Goal: Ask a question: Seek information or help from site administrators or community

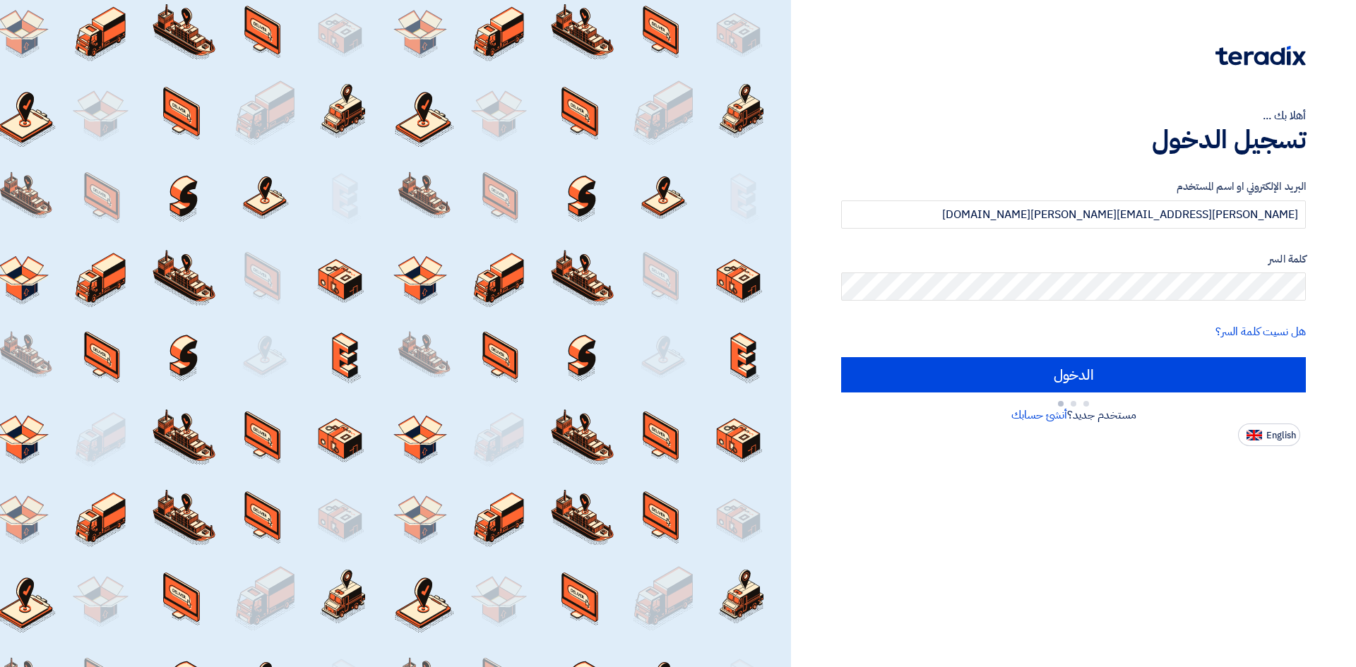
type input "Sign in"
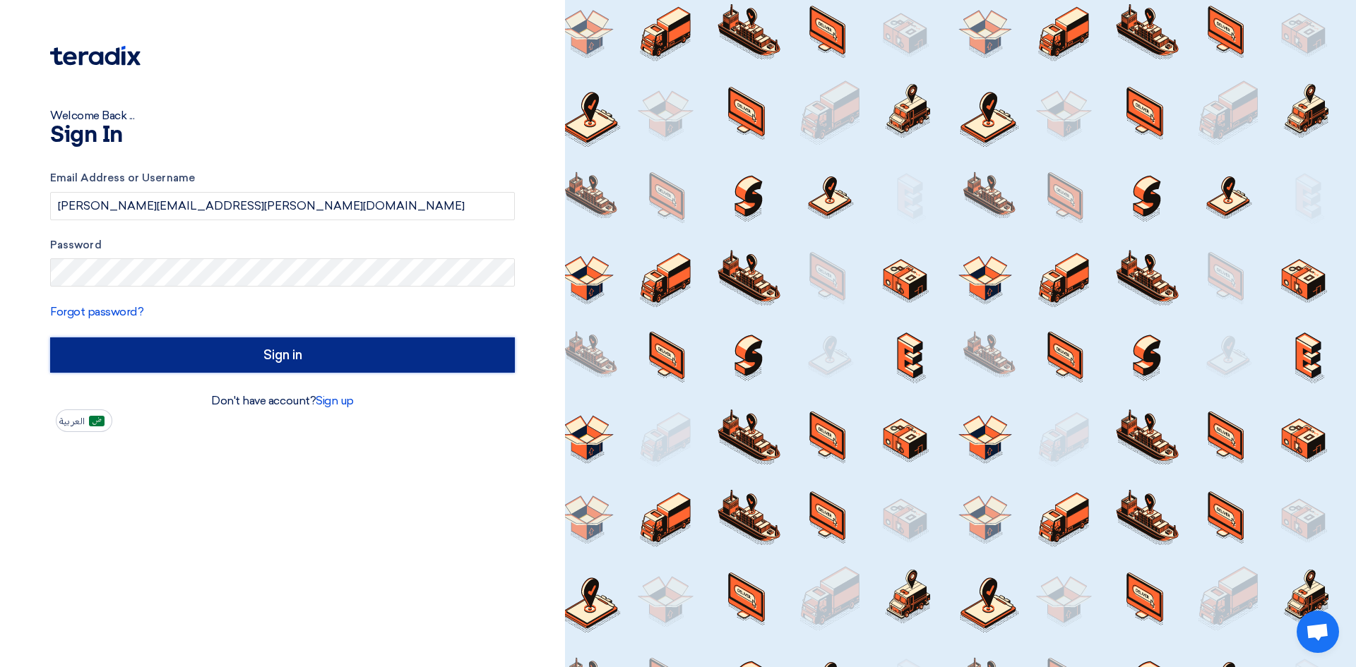
click at [241, 343] on input "Sign in" at bounding box center [282, 355] width 465 height 35
click at [326, 352] on input "Sign in" at bounding box center [282, 355] width 465 height 35
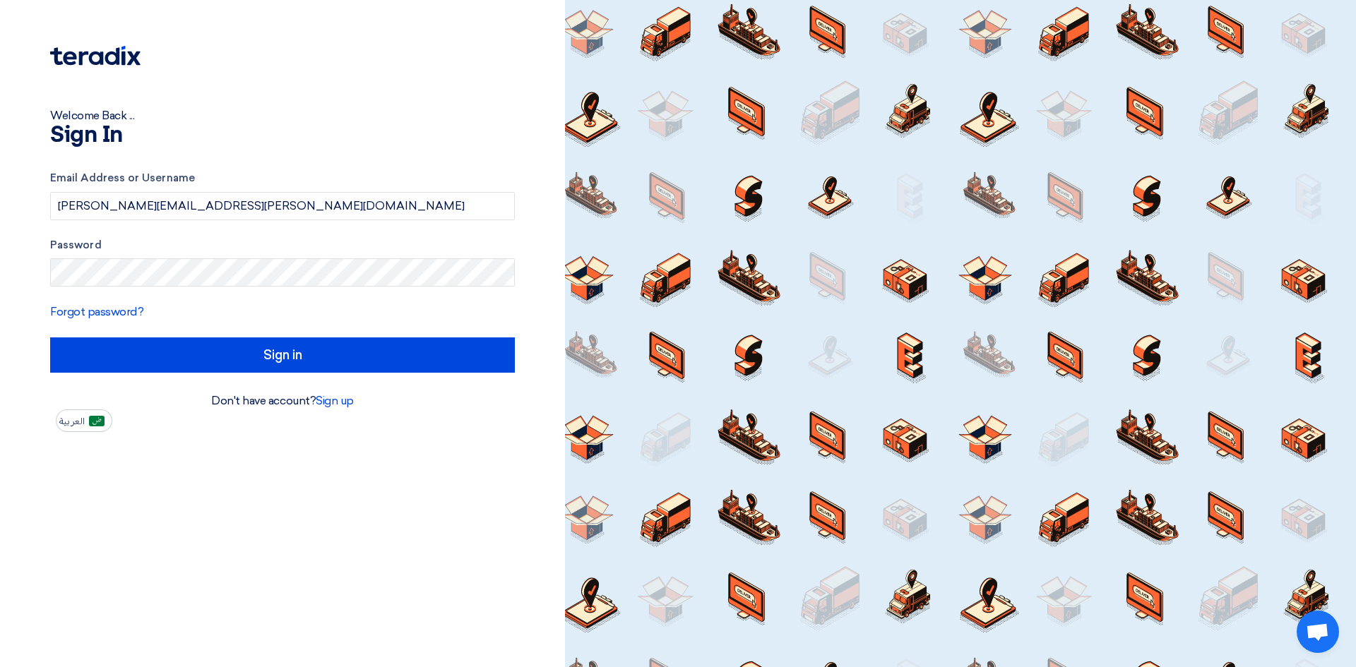
click at [124, 537] on div "Welcome Back ... Sign In Email Address or Username [PERSON_NAME][EMAIL_ADDRESS]…" at bounding box center [282, 333] width 565 height 667
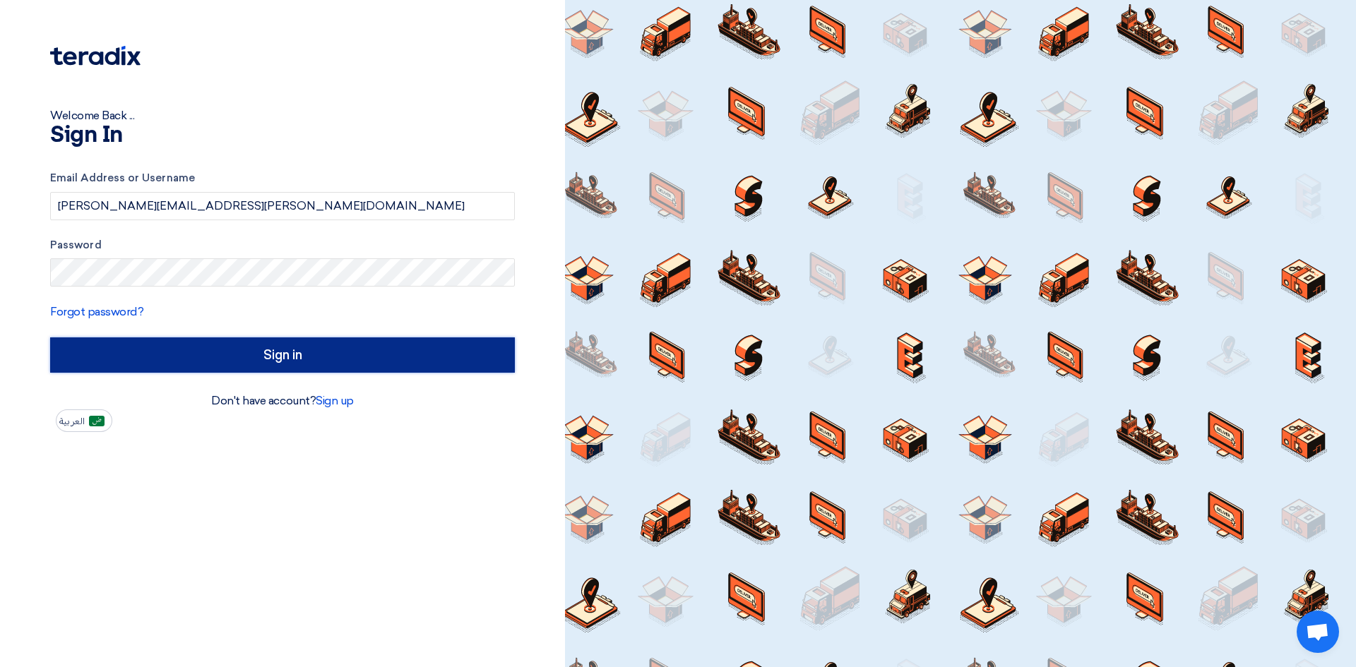
click at [265, 359] on input "Sign in" at bounding box center [282, 355] width 465 height 35
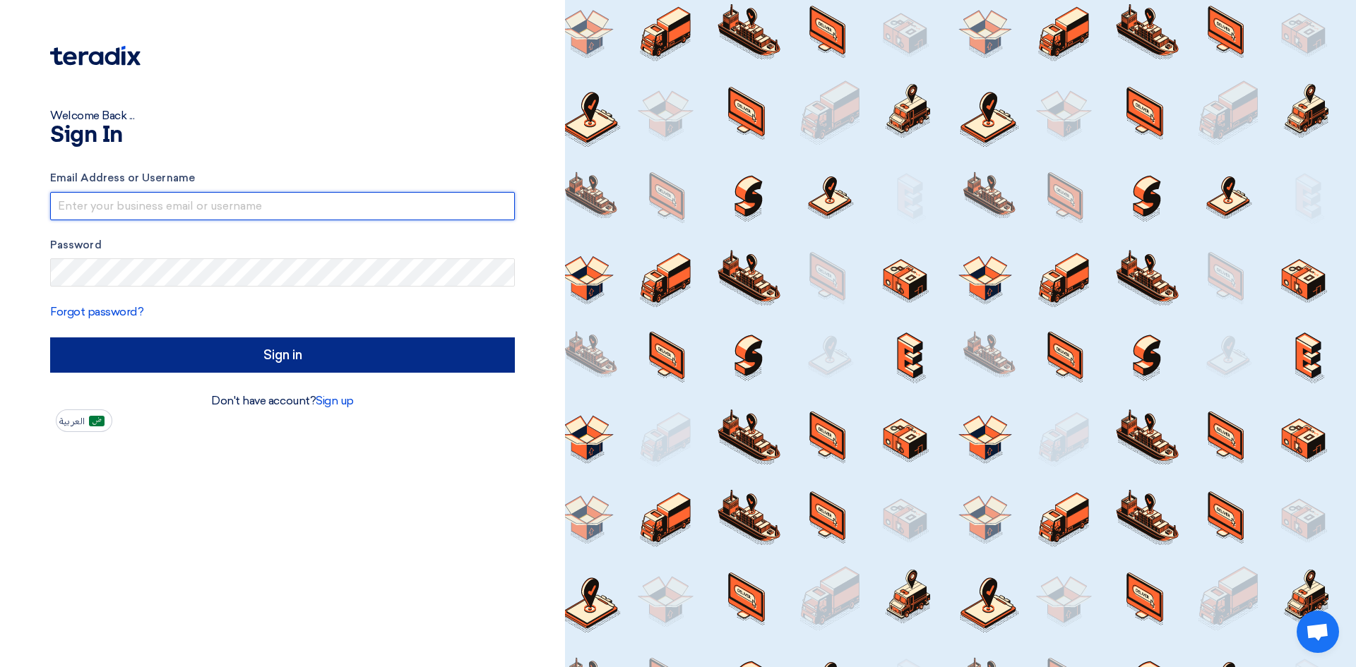
type input "pablo.alday@instinctif.com"
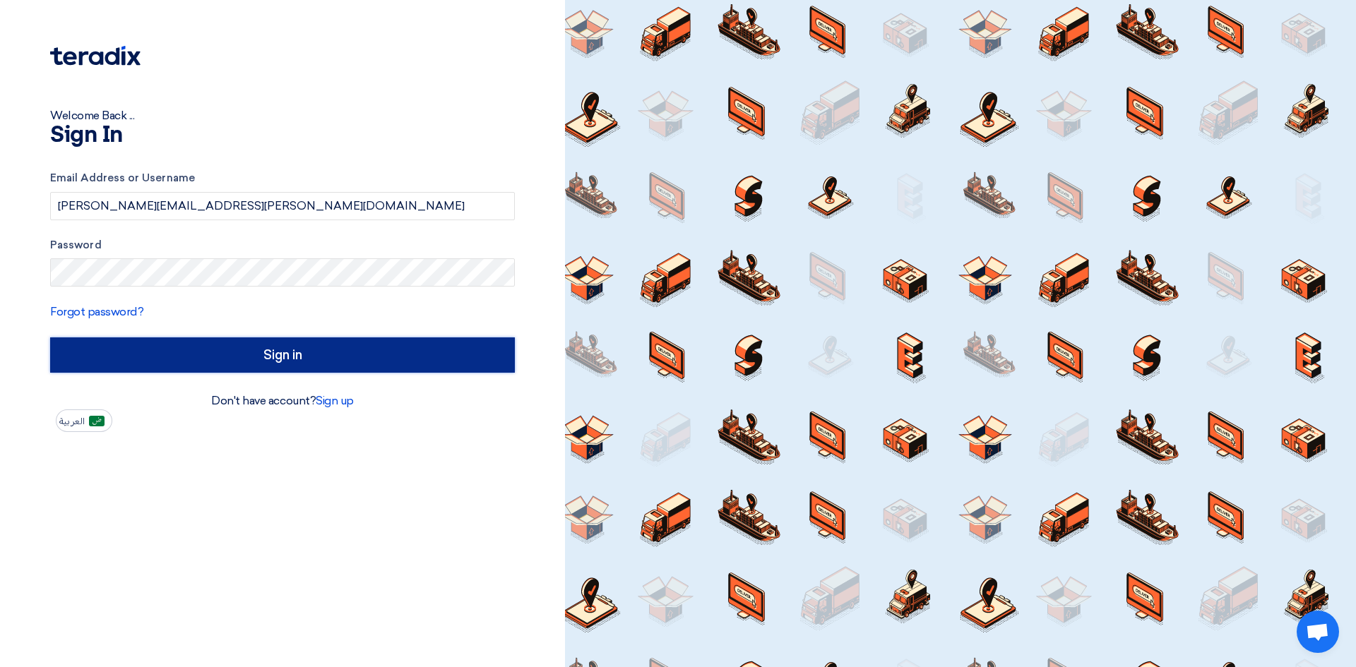
click at [209, 361] on input "Sign in" at bounding box center [282, 355] width 465 height 35
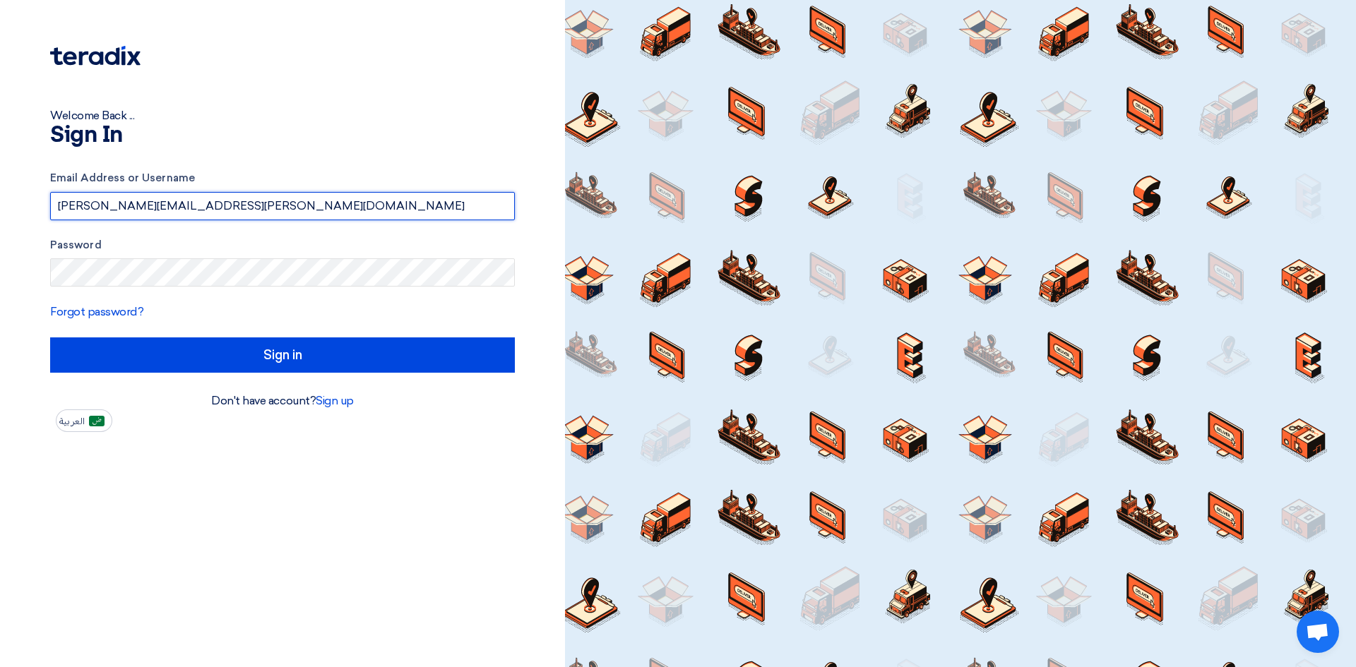
click at [196, 200] on input "[PERSON_NAME][EMAIL_ADDRESS][PERSON_NAME][DOMAIN_NAME]" at bounding box center [282, 206] width 465 height 28
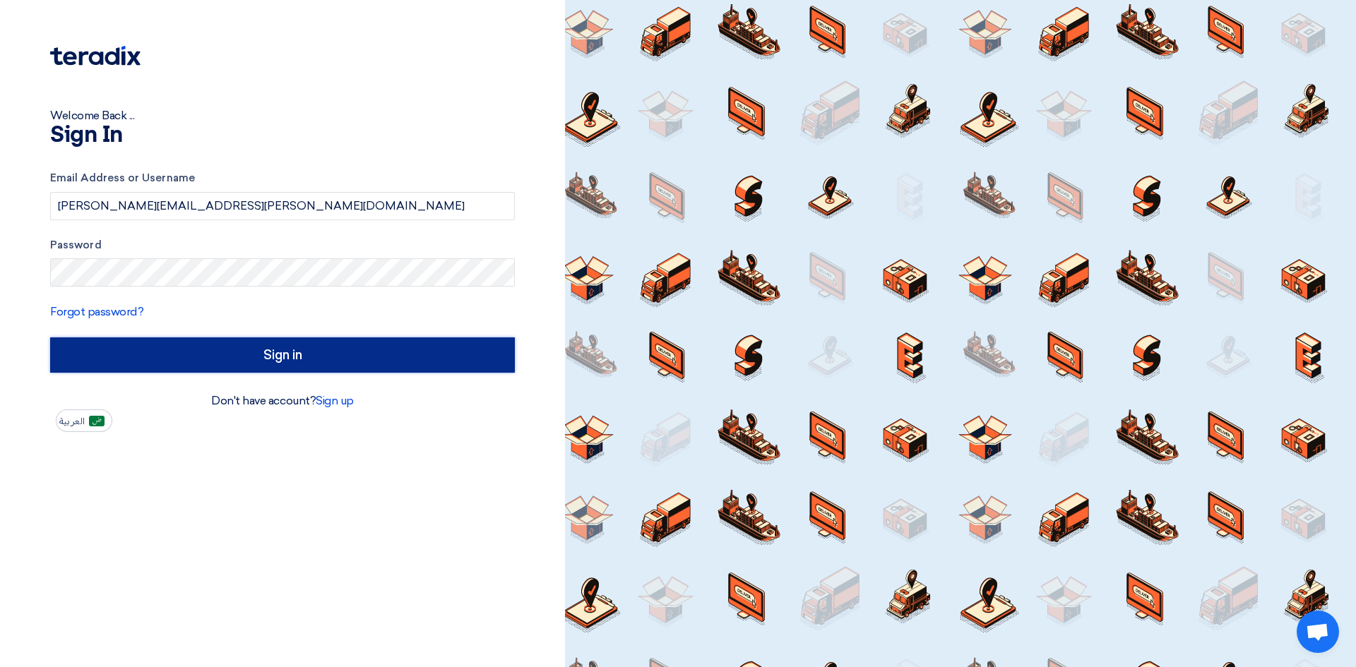
click at [174, 361] on input "Sign in" at bounding box center [282, 355] width 465 height 35
click at [216, 362] on input "Sign in" at bounding box center [282, 355] width 465 height 35
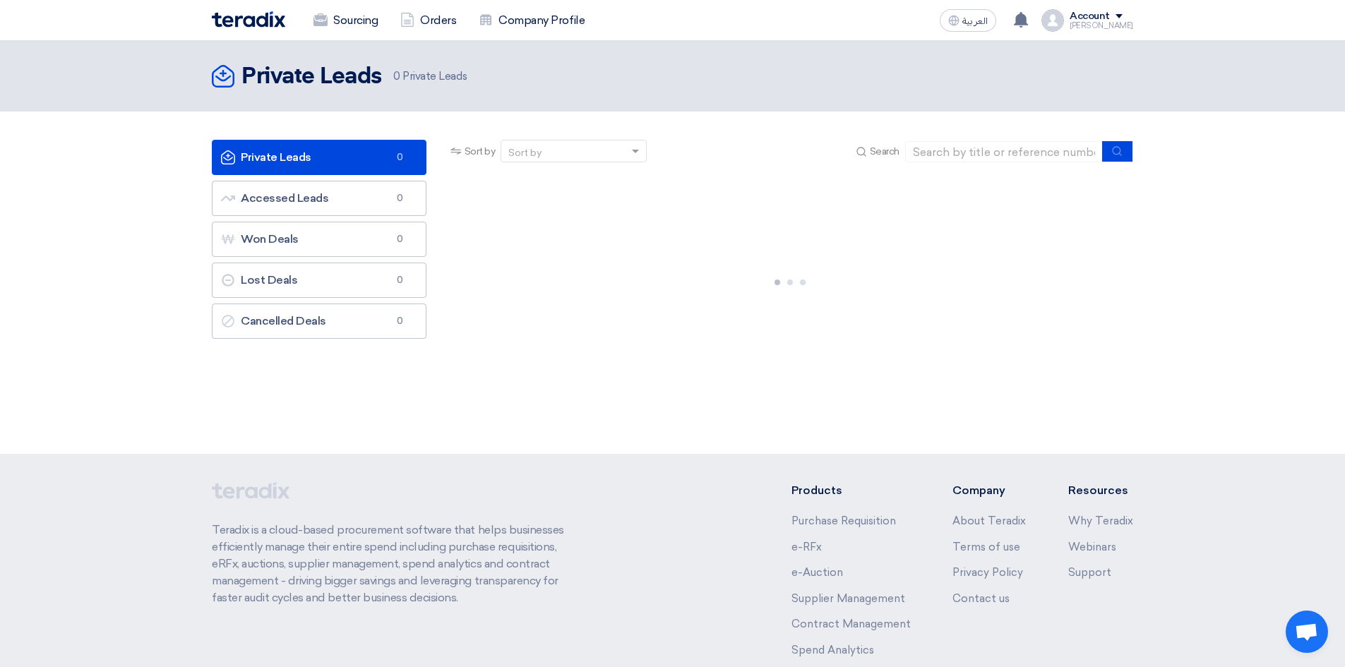
click at [216, 362] on div "Private Leads Private Leads 0 Accessed Leads Accessed Leads 0 Won Deals Won Dea…" at bounding box center [319, 263] width 236 height 246
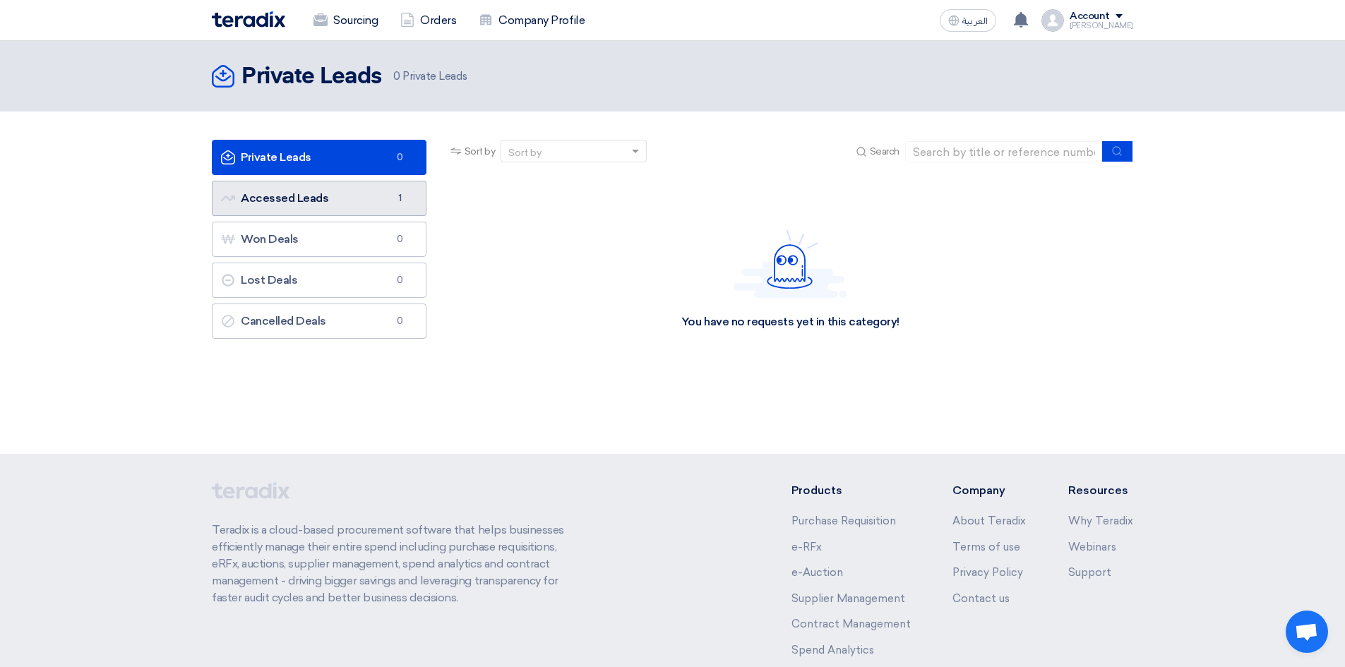
click at [324, 190] on link "Accessed Leads Accessed Leads 1" at bounding box center [319, 198] width 215 height 35
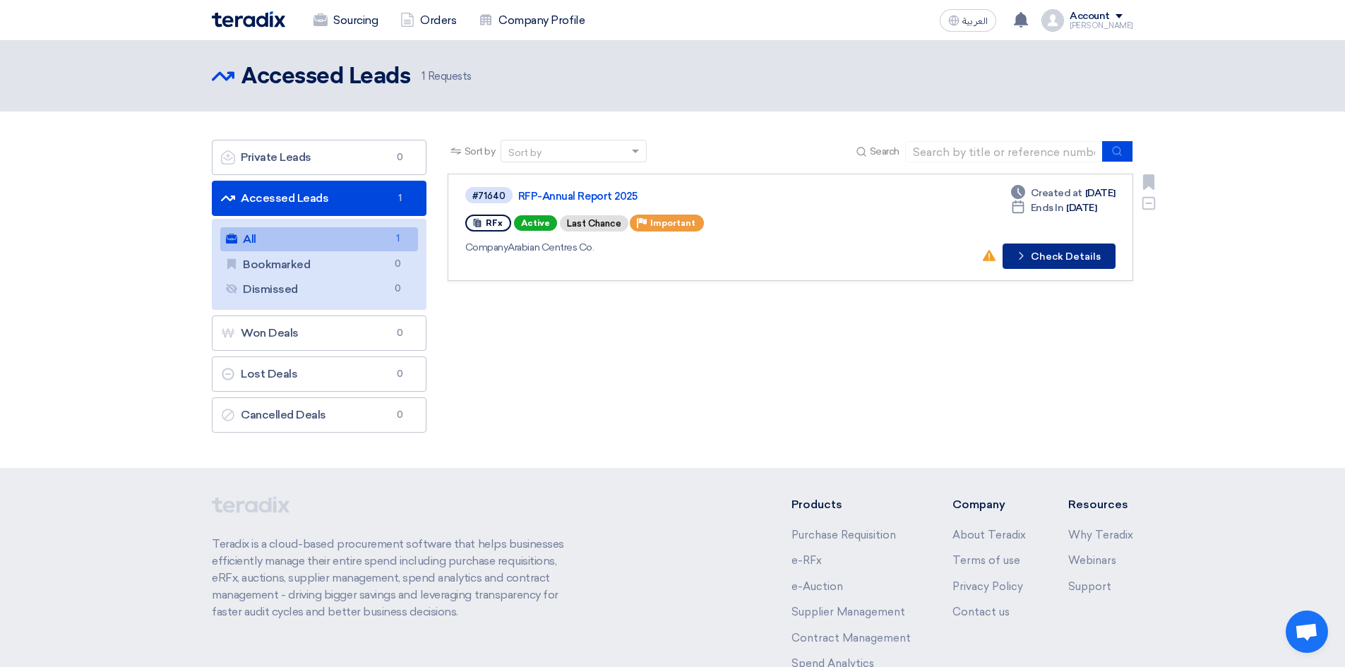
click at [1017, 261] on icon "Check details" at bounding box center [1021, 255] width 13 height 13
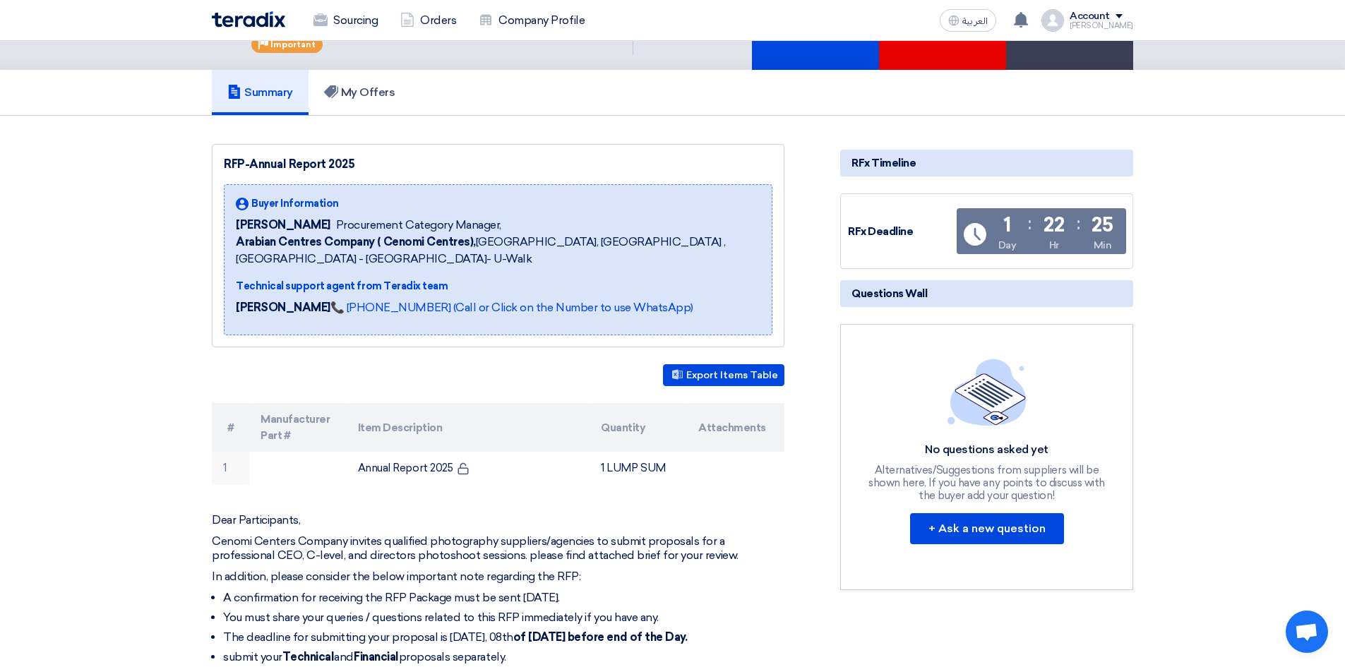
scroll to position [70, 0]
click at [973, 527] on button "+ Ask a new question" at bounding box center [987, 528] width 154 height 31
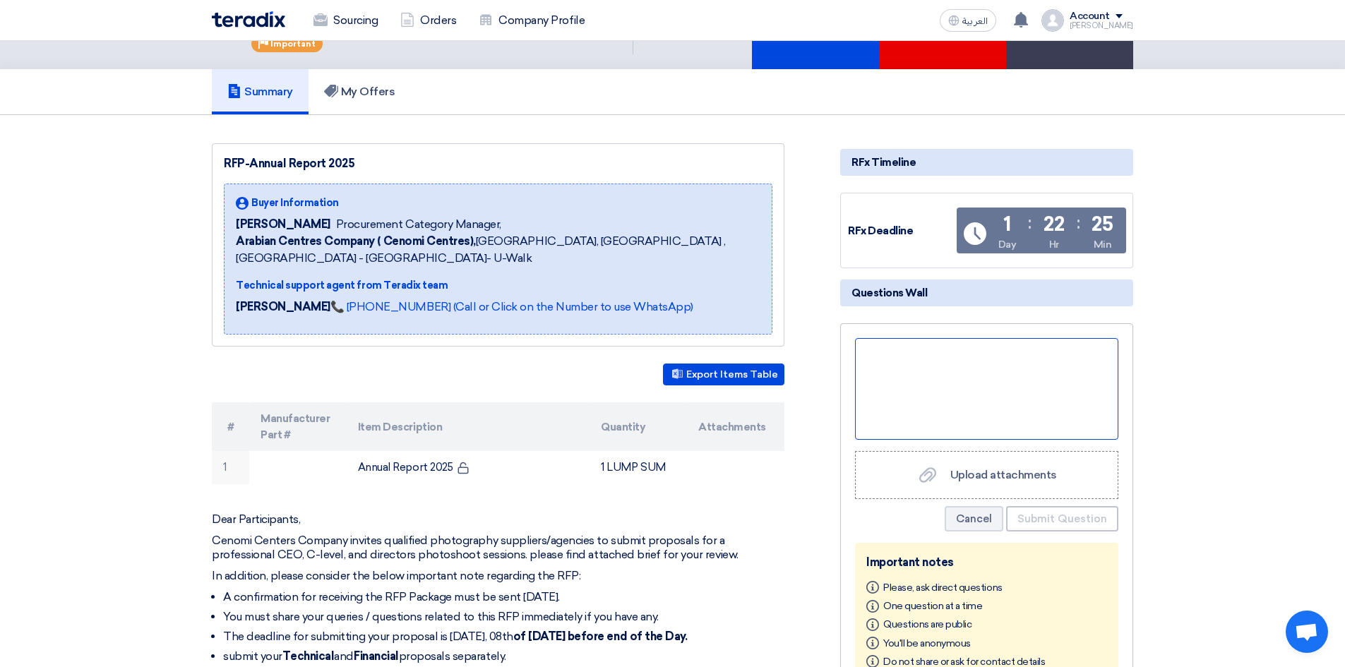
click at [958, 403] on div at bounding box center [986, 389] width 263 height 102
paste div
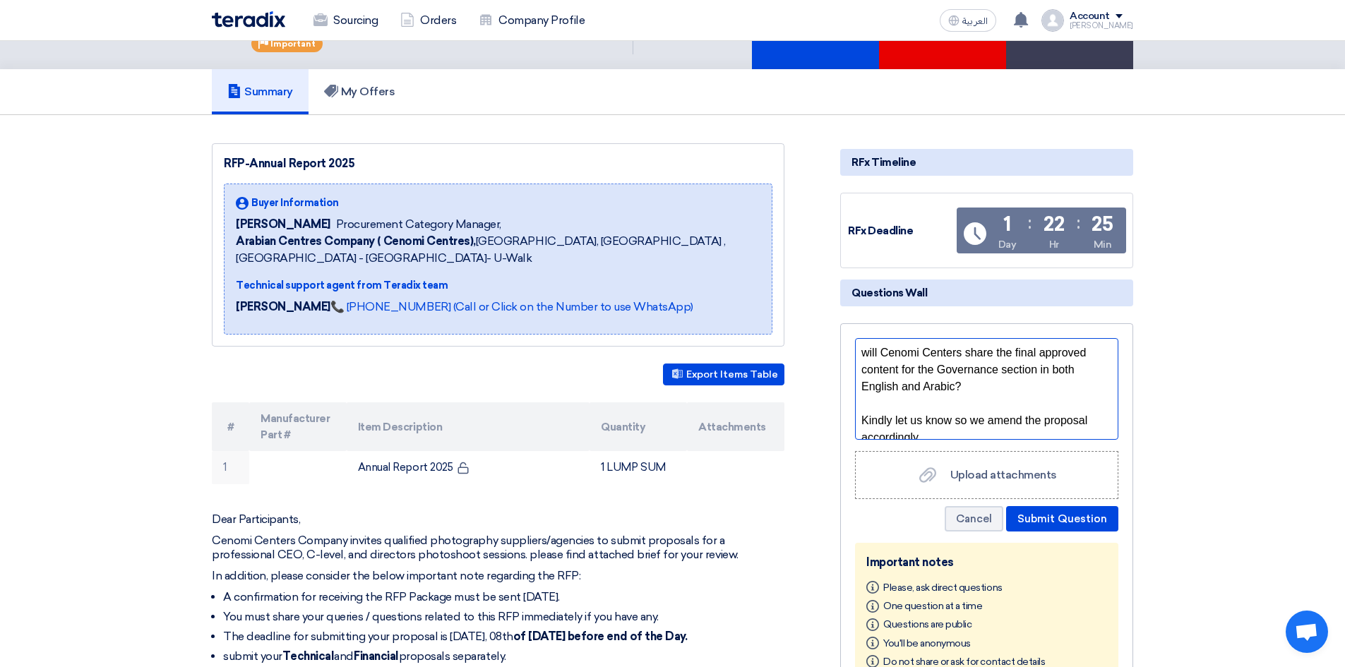
scroll to position [6, 0]
click at [867, 347] on div "will Cenomi Centers share the final approved content for the Governance section…" at bounding box center [986, 364] width 251 height 51
click at [992, 350] on div "Hi Procurement Team. Will Cenomi Centers share the final approved content for t…" at bounding box center [986, 364] width 251 height 51
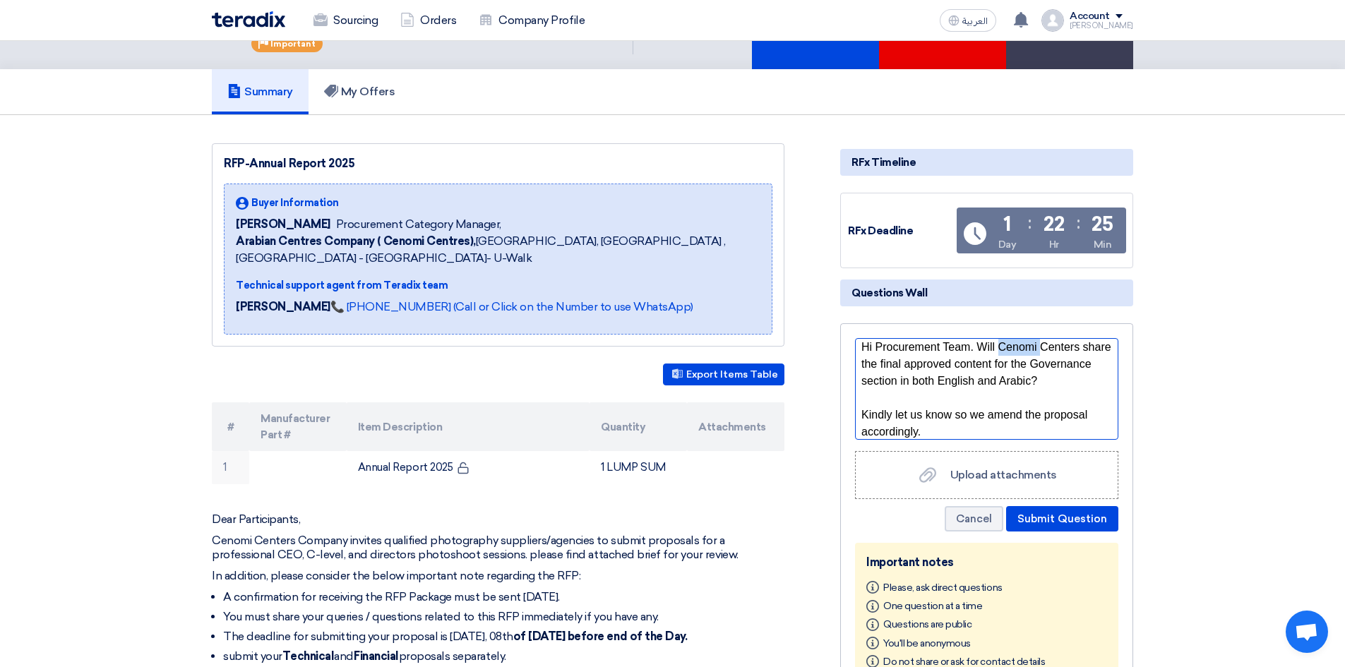
click at [992, 350] on div "Hi Procurement Team. Will Cenomi Centers share the final approved content for t…" at bounding box center [986, 364] width 251 height 51
click at [991, 377] on div "Hi Procurement Team. Will you share the final approved content for the Governan…" at bounding box center [986, 364] width 251 height 51
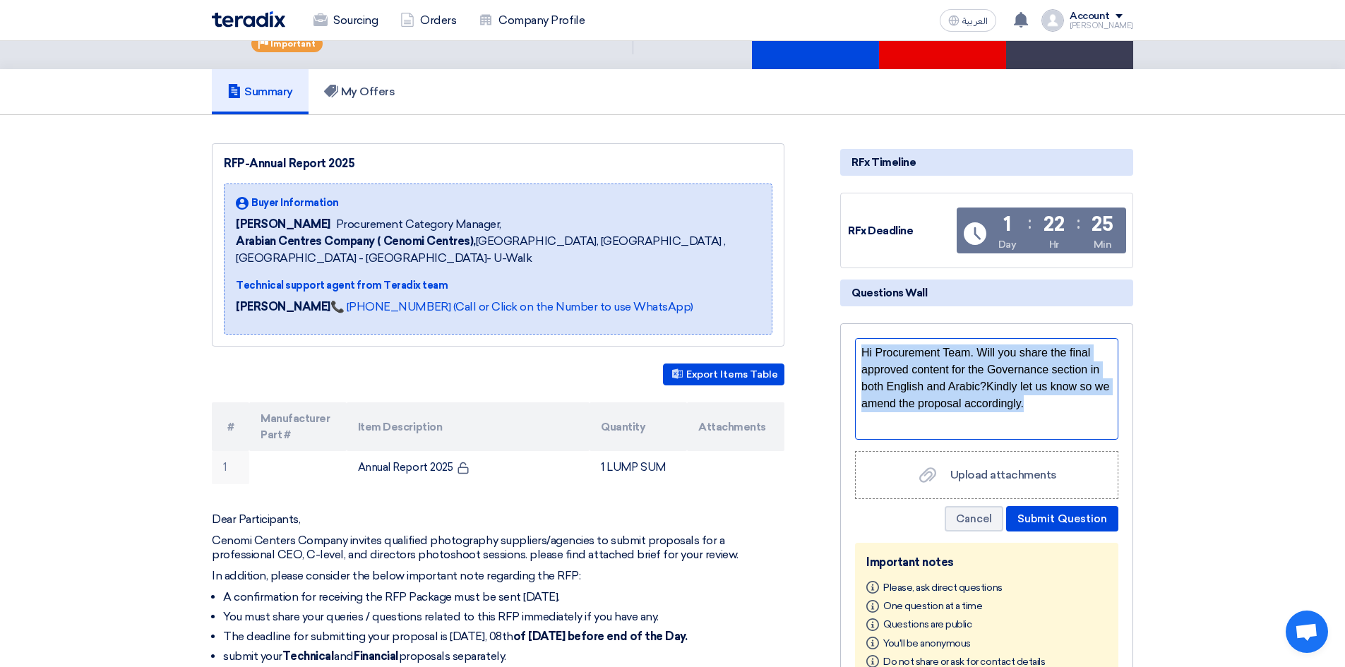
drag, startPoint x: 1007, startPoint y: 407, endPoint x: 363, endPoint y: 248, distance: 663.3
click at [445, 201] on div "RFP-Annual Report 2025 Buyer Information Alanoud Alhuriesh Procurement Category…" at bounding box center [672, 669] width 943 height 1053
copy div "Hi Procurement Team. Will you share the final approved content for the Governan…"
drag, startPoint x: 1025, startPoint y: 405, endPoint x: 969, endPoint y: 351, distance: 76.9
click at [969, 351] on div "Hi Procurement Team. Will you share the final approved content for the Governan…" at bounding box center [986, 379] width 251 height 68
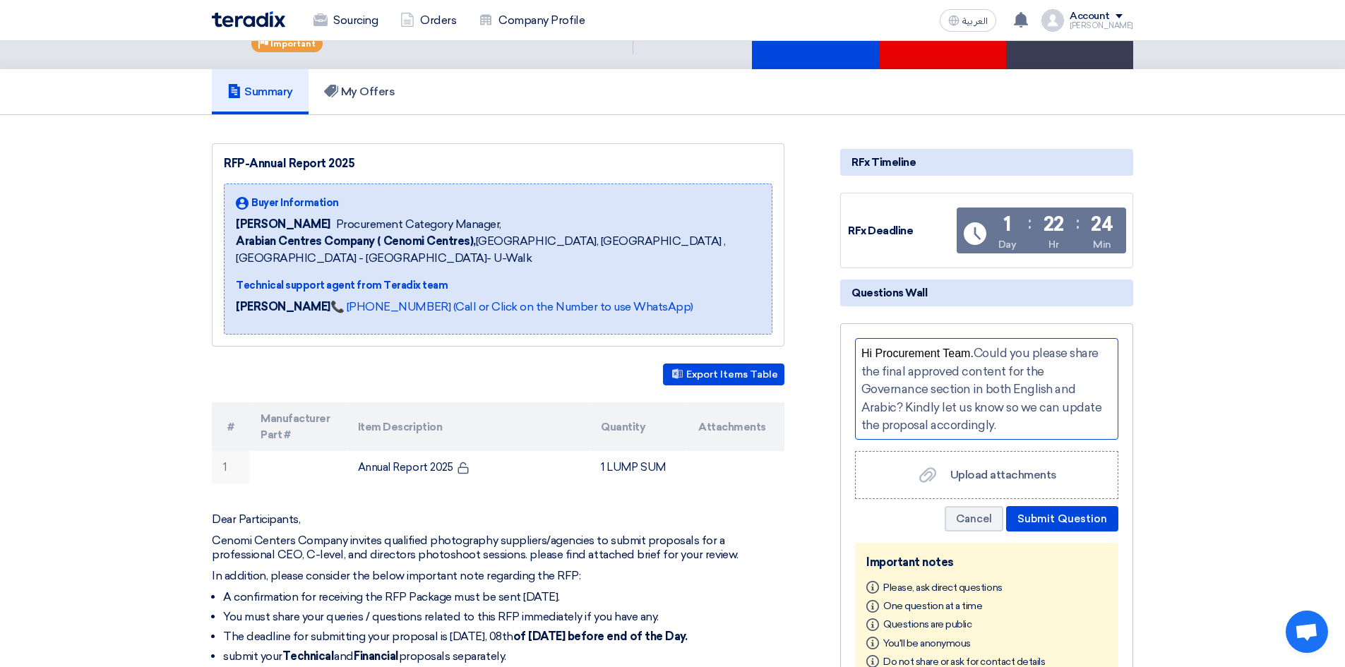
click at [1013, 422] on div "Hi Procurement Team. Could you please share the final approved content for the …" at bounding box center [986, 390] width 251 height 90
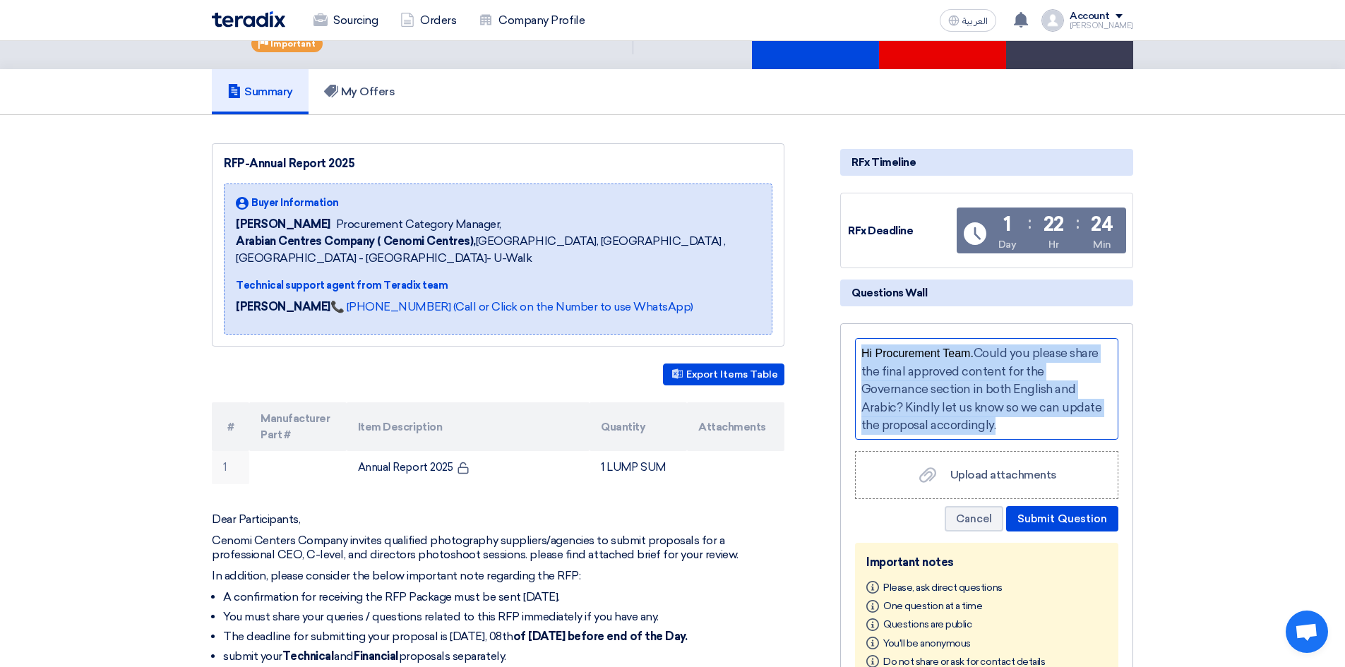
click at [1015, 424] on div "Hi Procurement Team. Could you please share the final approved content for the …" at bounding box center [986, 390] width 251 height 90
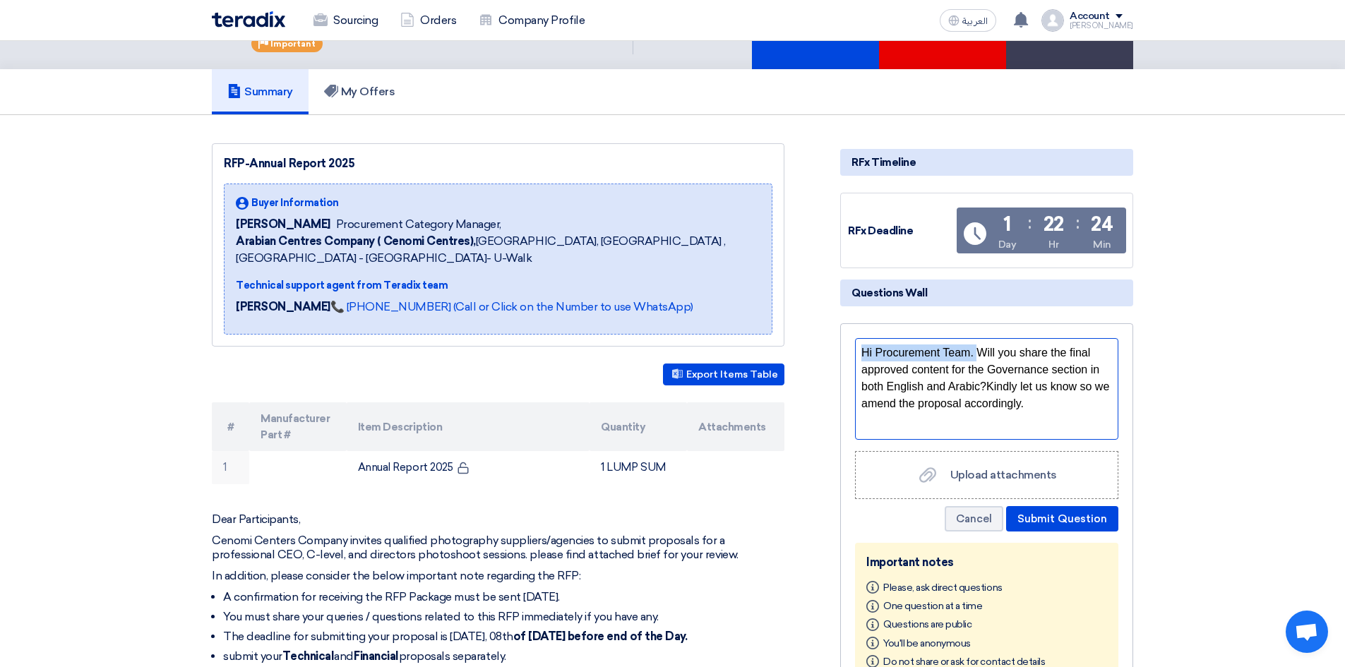
click at [1018, 398] on div "Hi Procurement Team. Will you share the final approved content for the Governan…" at bounding box center [986, 379] width 251 height 68
click at [1010, 405] on div "Hi Procurement Team. Will you share the final approved content for the Governan…" at bounding box center [986, 379] width 251 height 68
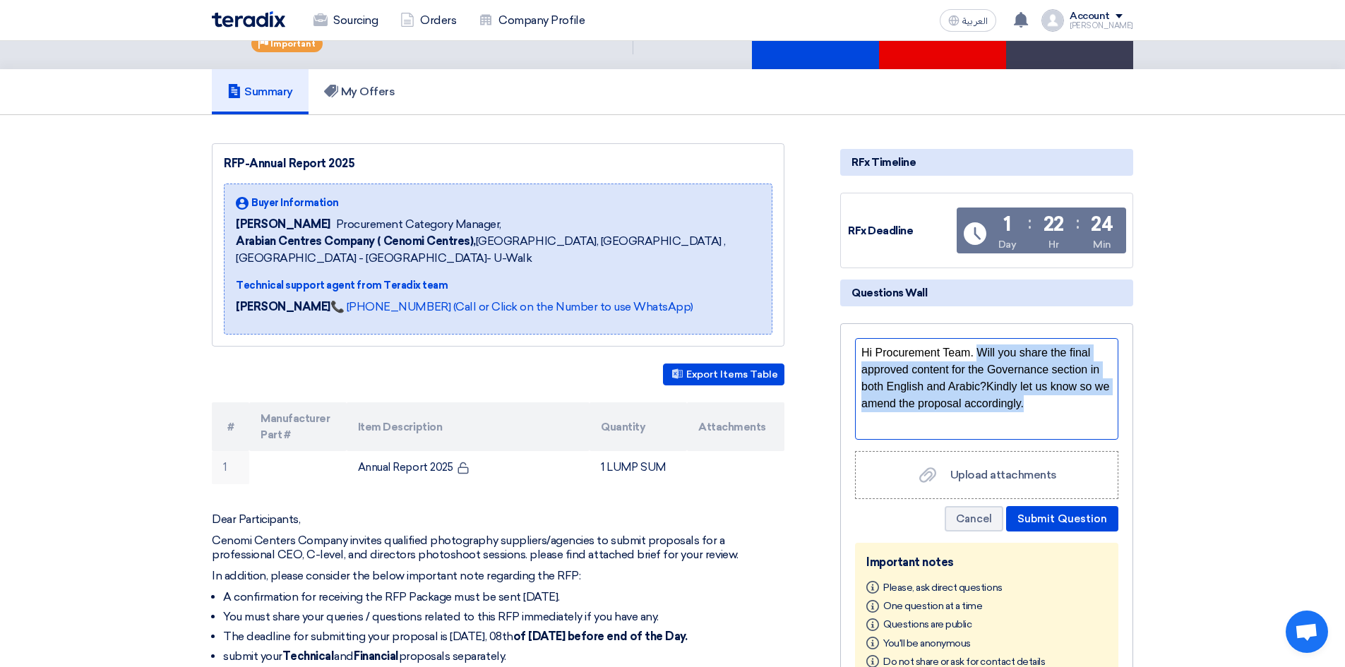
drag, startPoint x: 1013, startPoint y: 405, endPoint x: 969, endPoint y: 350, distance: 70.9
click at [969, 350] on div "Hi Procurement Team. Will you share the final approved content for the Governan…" at bounding box center [986, 379] width 251 height 68
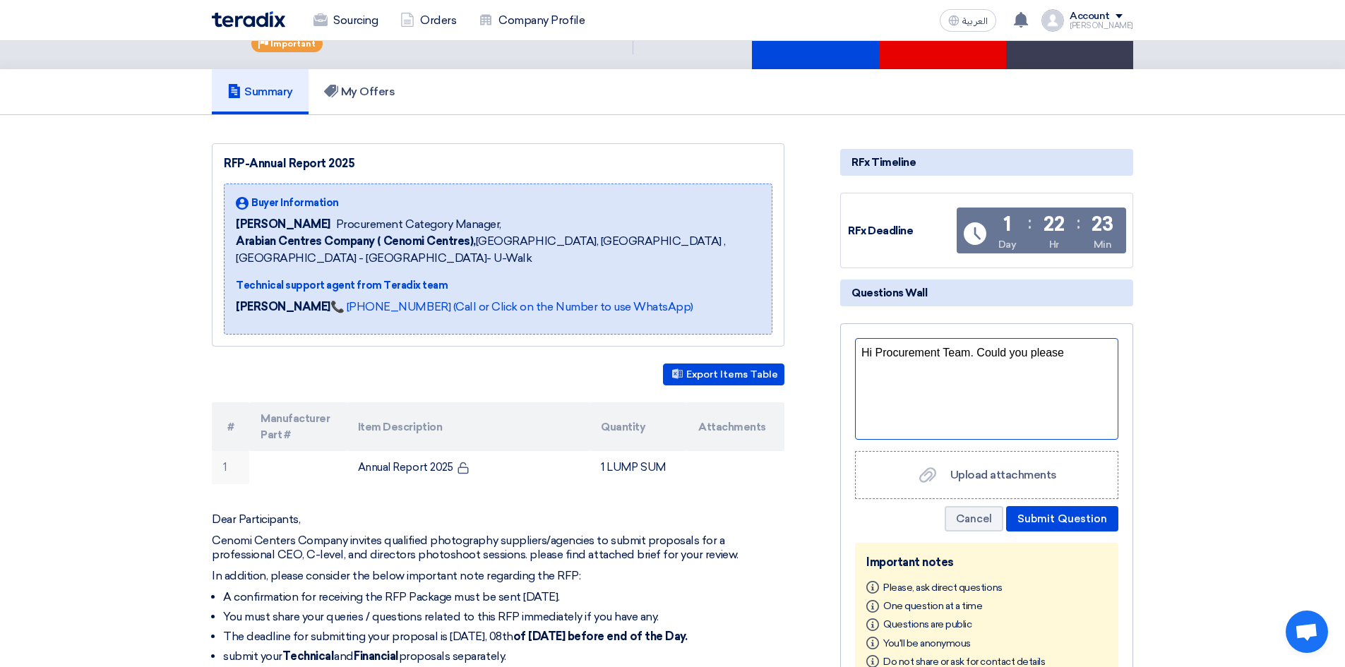
click at [1046, 359] on div "Hi Procurement Team. Could you please" at bounding box center [986, 353] width 251 height 17
click at [1058, 361] on div "Hi Procurement Team. Could you please" at bounding box center [986, 353] width 251 height 17
click at [991, 362] on div "Hi Procurement Team. Could you please share the final approved contact for the …" at bounding box center [986, 370] width 251 height 51
drag, startPoint x: 967, startPoint y: 354, endPoint x: 1072, endPoint y: 349, distance: 105.3
click at [1072, 349] on div "Hi Procurement Team. Could you please share the final approved contact for the …" at bounding box center [986, 370] width 251 height 51
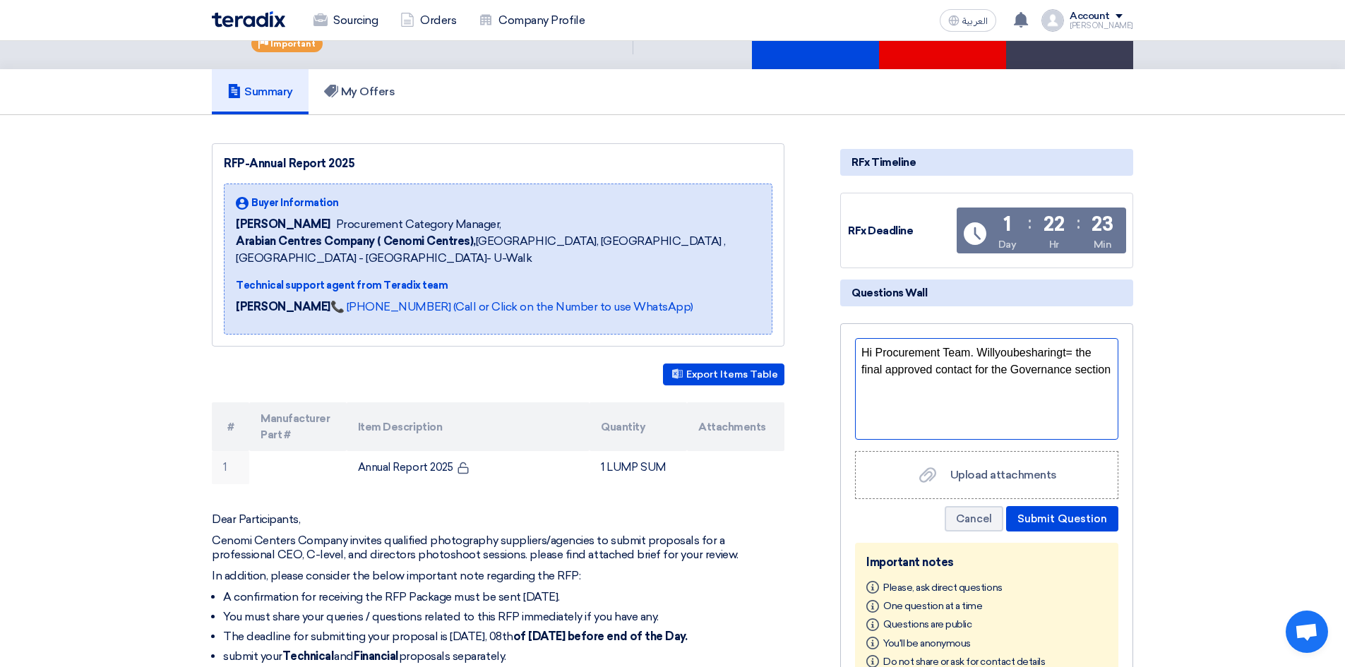
click at [1053, 352] on div "Hi Procurement Team. Willyoubesharingt= the final approved contact for the Gove…" at bounding box center [986, 362] width 251 height 34
click at [984, 353] on div "Hi Procurement Team. Willyoubesharing the final approved contact for the Govern…" at bounding box center [986, 362] width 251 height 34
click at [1000, 352] on div "Hi Procurement Team. Willyoubesharing the final approved contact for the Govern…" at bounding box center [986, 362] width 251 height 34
click at [1012, 352] on div "Hi Procurement Team. Willyoubesharing the final approved contact for the Govern…" at bounding box center [986, 362] width 251 height 34
click at [1022, 372] on div "Hi Procurement Team. Willyoubesharing the final approved contact for the Govern…" at bounding box center [986, 362] width 251 height 34
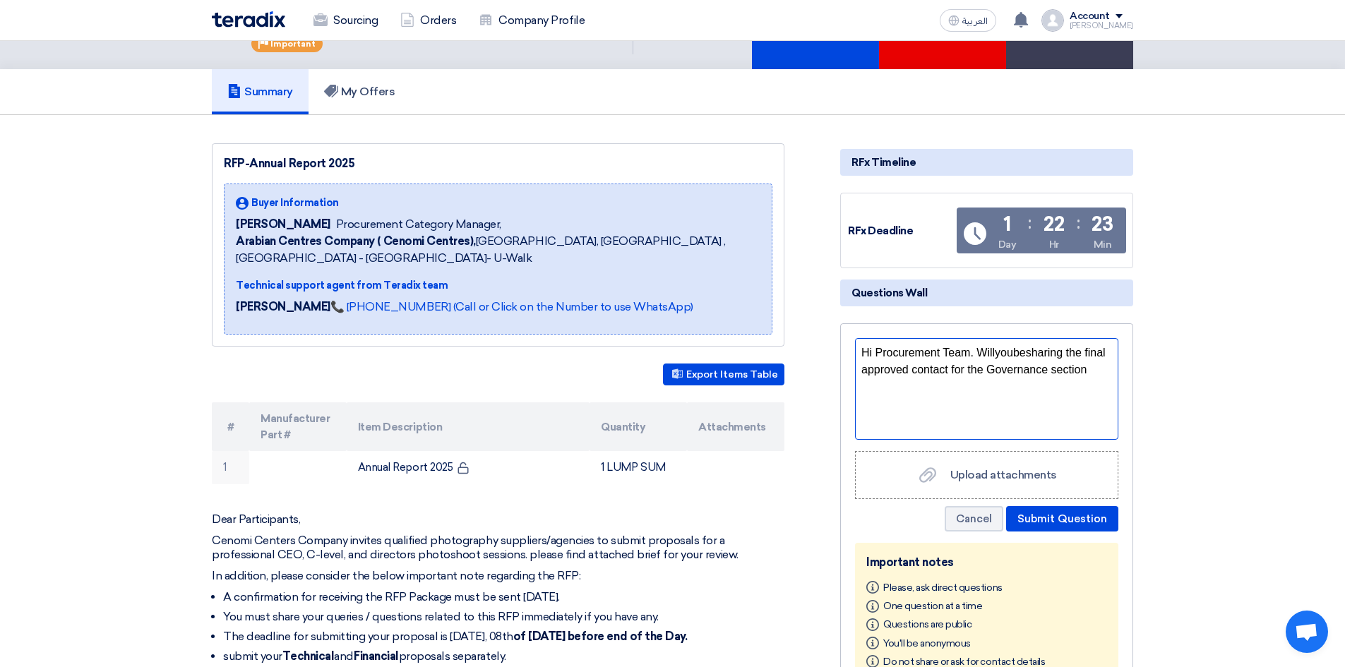
click at [985, 355] on div "Hi Procurement Team. Willyoubesharing the final approved contact for the Govern…" at bounding box center [986, 362] width 251 height 34
click at [1022, 357] on div "Hi Procurement Team. Willyoubesharing the final approved contact for the Govern…" at bounding box center [986, 362] width 251 height 34
click at [885, 354] on div "Hi Prcurement Team!" at bounding box center [986, 353] width 251 height 17
click at [1064, 362] on div "Hi Procurement Team!" at bounding box center [986, 389] width 263 height 102
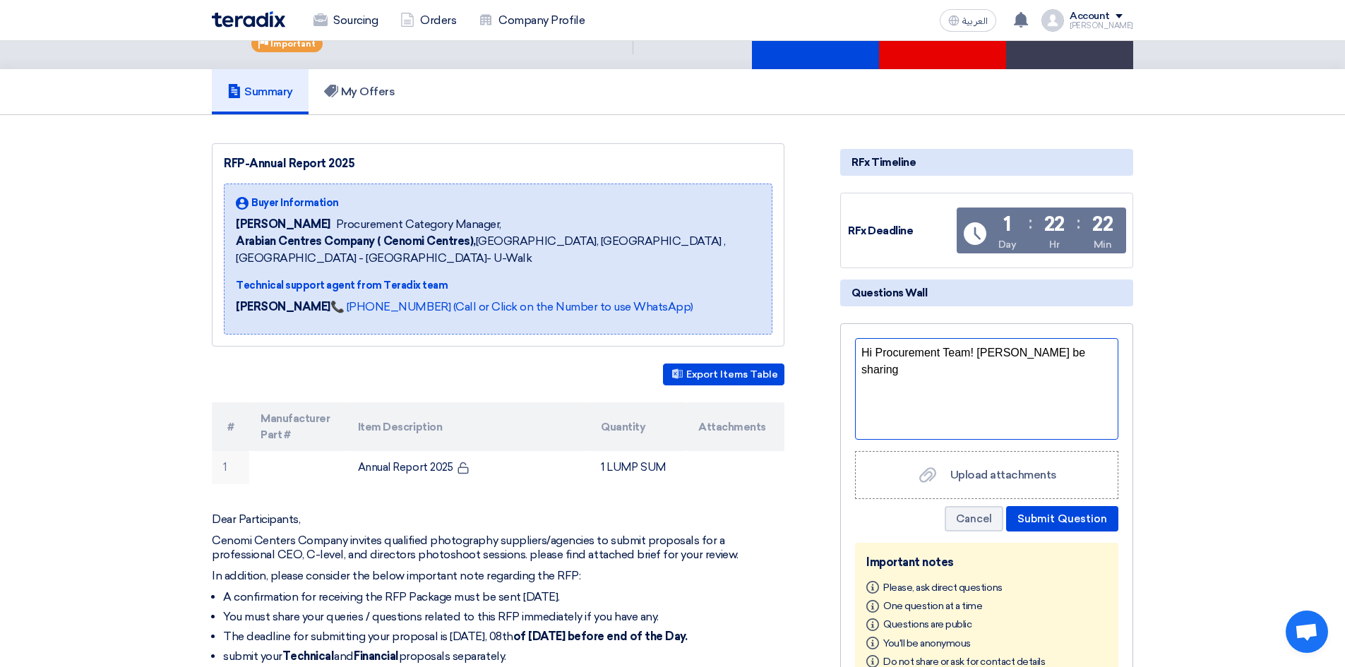
click at [989, 352] on div "Hi Procurement Team! Wil lyou be sharing" at bounding box center [986, 362] width 251 height 34
click at [984, 352] on div "Hi Procurement Team! Wil lyou be sharing" at bounding box center [986, 362] width 251 height 34
click at [1087, 400] on div "Hi Procurement Team! Willyou be sharing" at bounding box center [986, 389] width 263 height 102
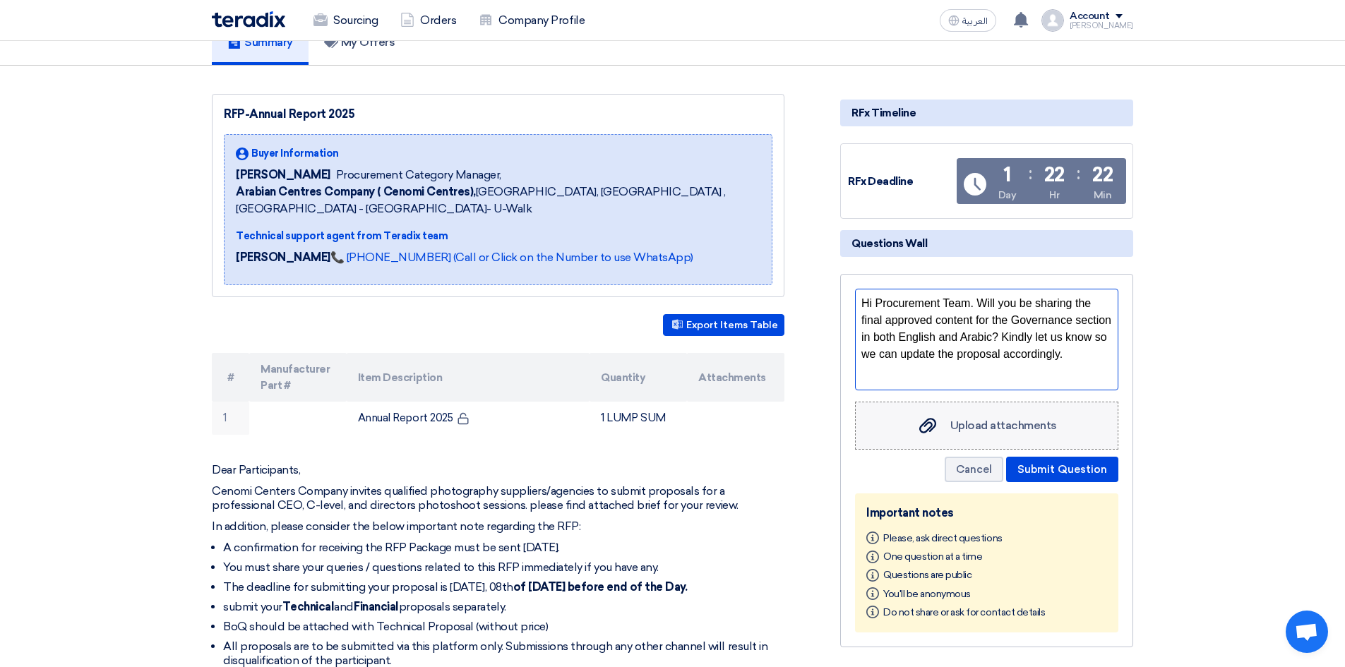
scroll to position [120, 0]
click at [1047, 469] on button "Submit Question" at bounding box center [1062, 468] width 112 height 25
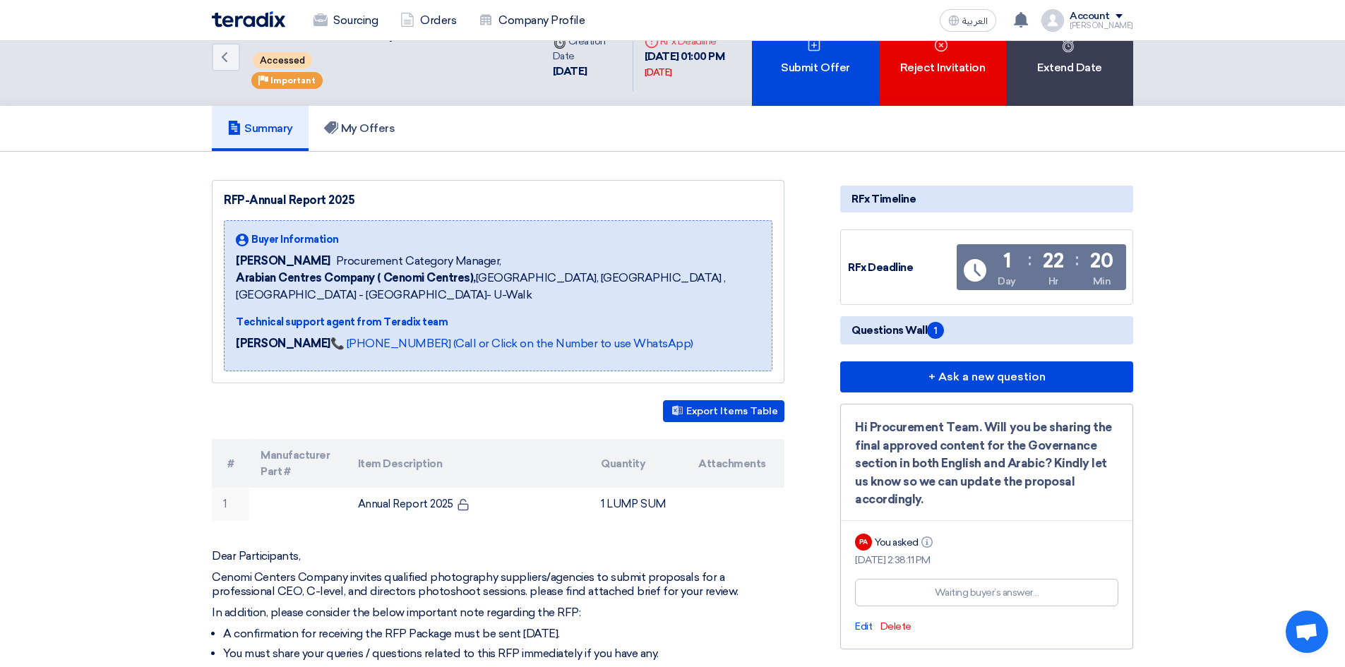
scroll to position [0, 0]
